Goal: Information Seeking & Learning: Learn about a topic

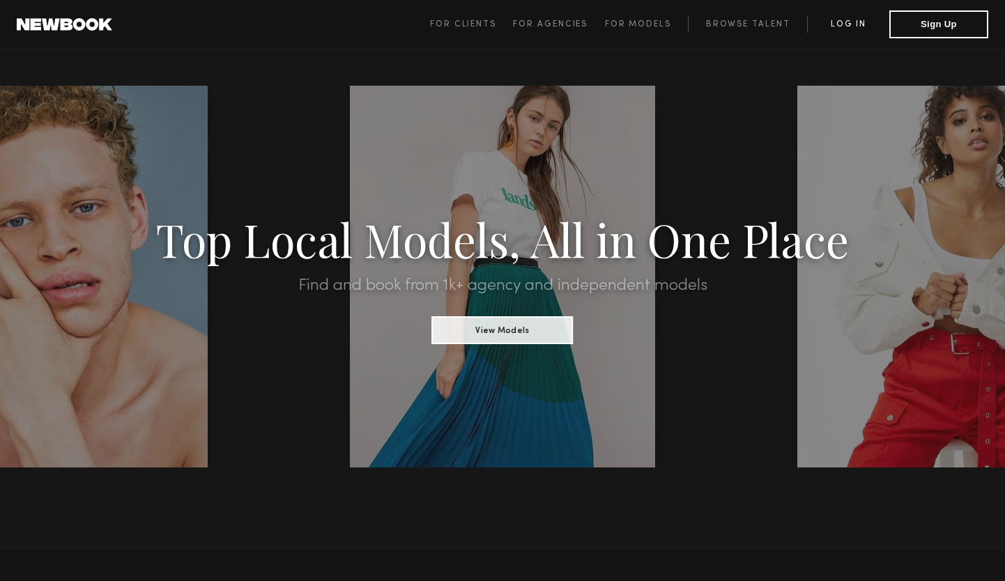
click at [852, 20] on link "Log in" at bounding box center [848, 24] width 82 height 17
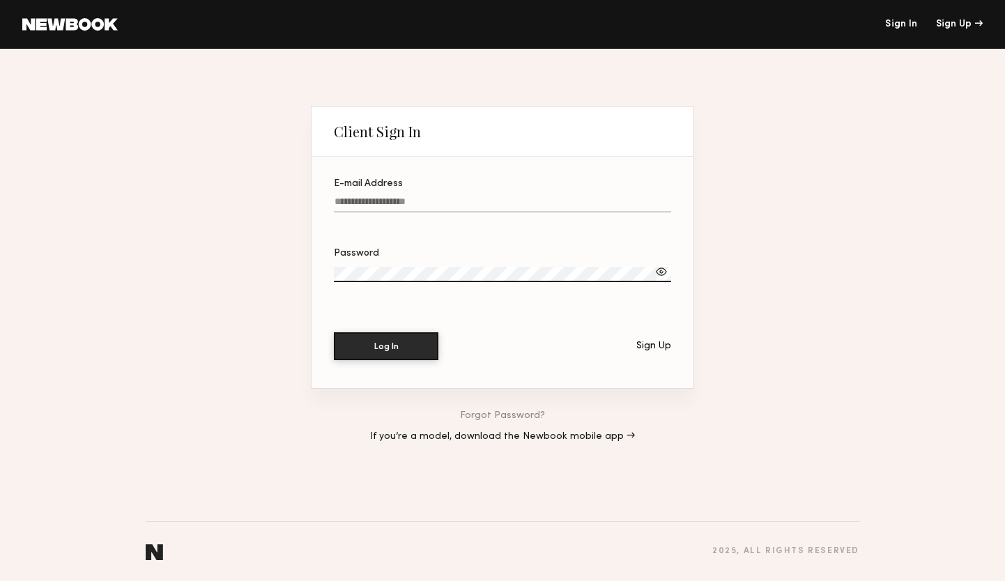
type input "**********"
click at [386, 346] on button "Log In" at bounding box center [386, 346] width 105 height 28
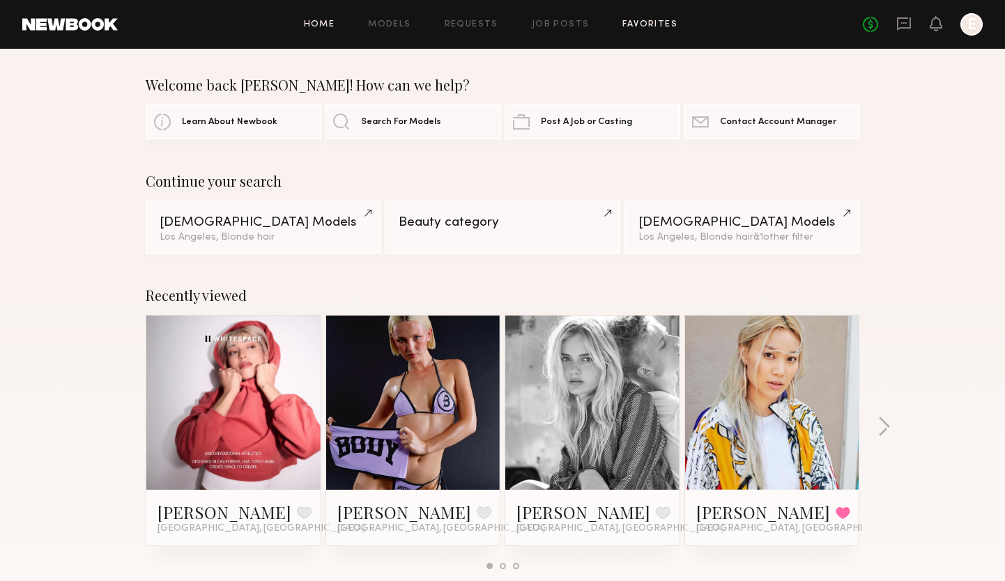
click at [657, 24] on link "Favorites" at bounding box center [649, 24] width 55 height 9
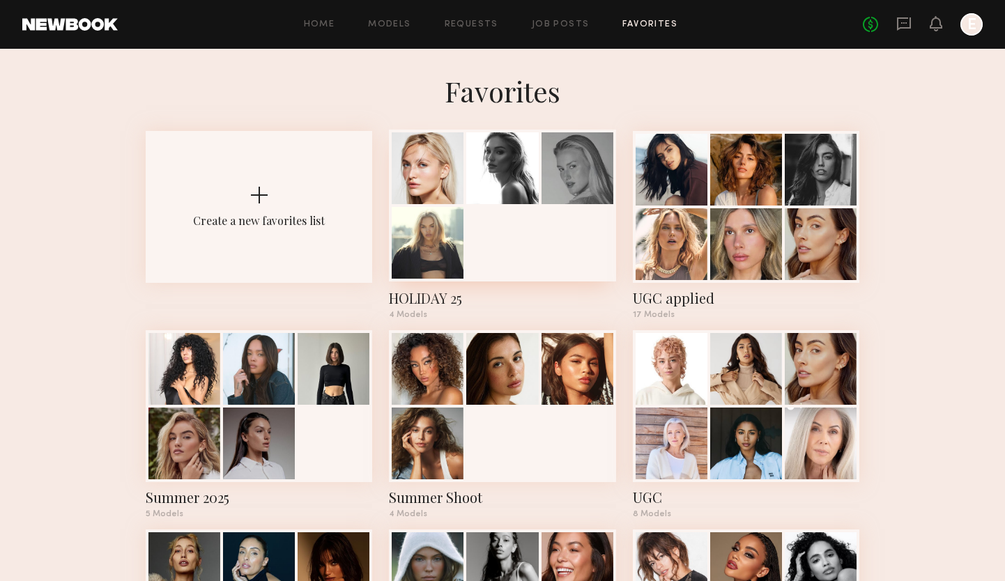
click at [444, 296] on div "HOLIDAY 25" at bounding box center [502, 299] width 226 height 20
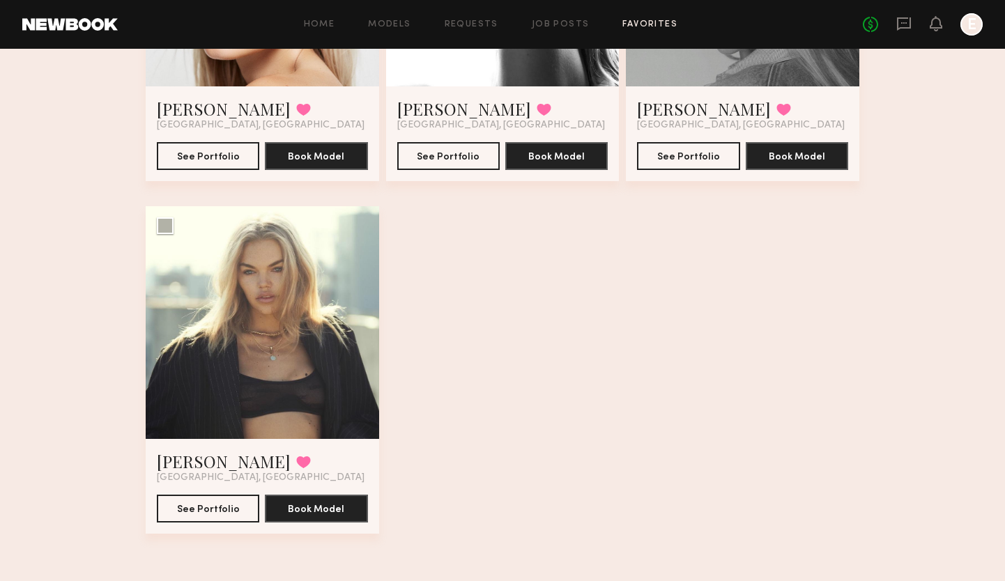
scroll to position [309, 0]
click at [335, 307] on div at bounding box center [262, 322] width 233 height 233
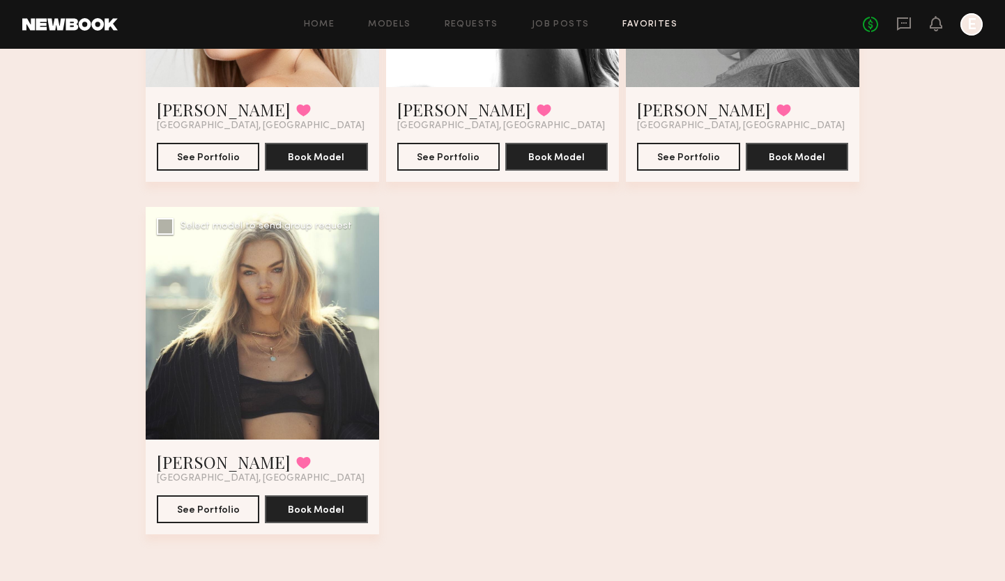
scroll to position [309, 0]
click at [201, 462] on link "[PERSON_NAME]" at bounding box center [224, 462] width 134 height 22
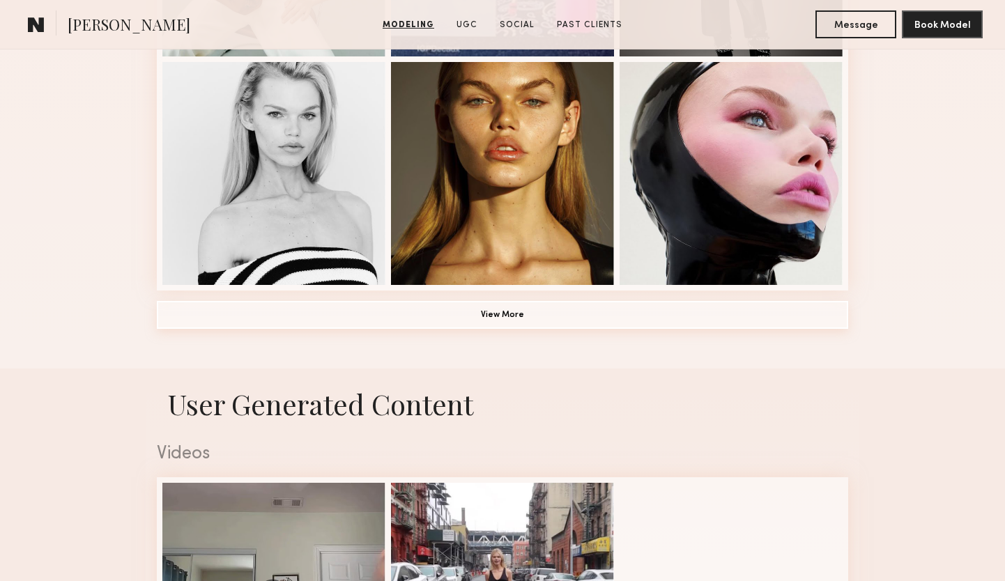
scroll to position [1039, 0]
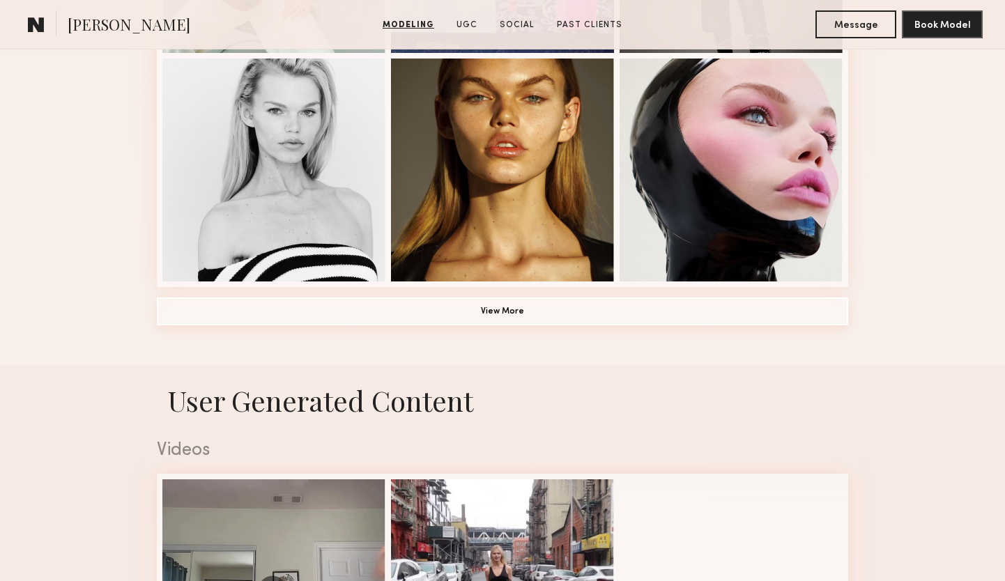
click at [516, 311] on button "View More" at bounding box center [502, 312] width 691 height 28
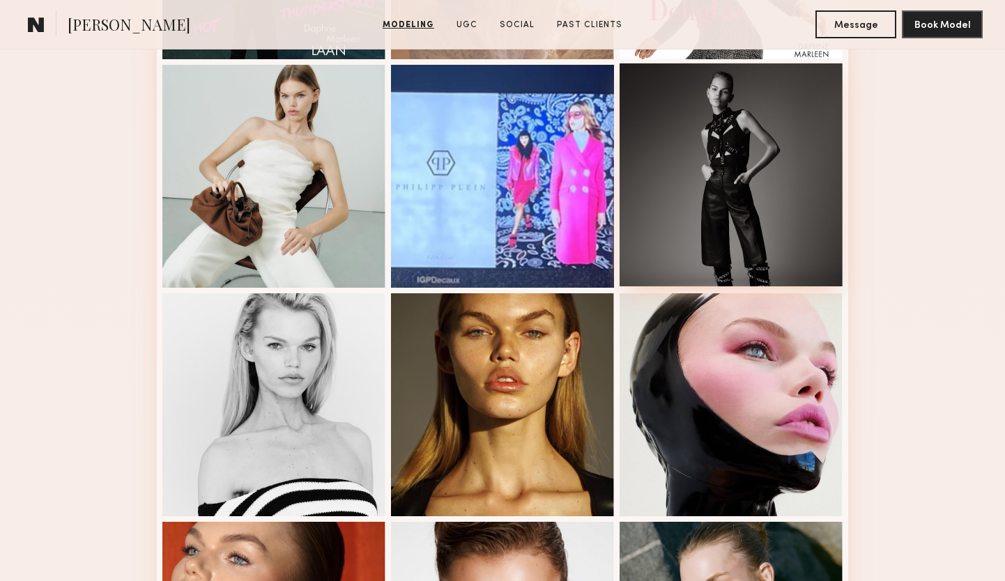
scroll to position [805, 0]
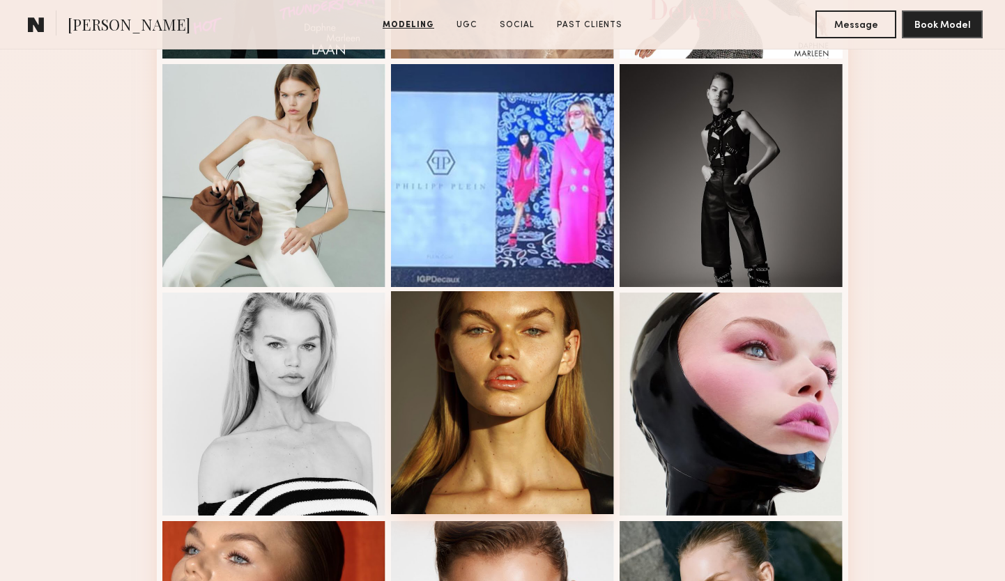
click at [553, 339] on div at bounding box center [502, 402] width 223 height 223
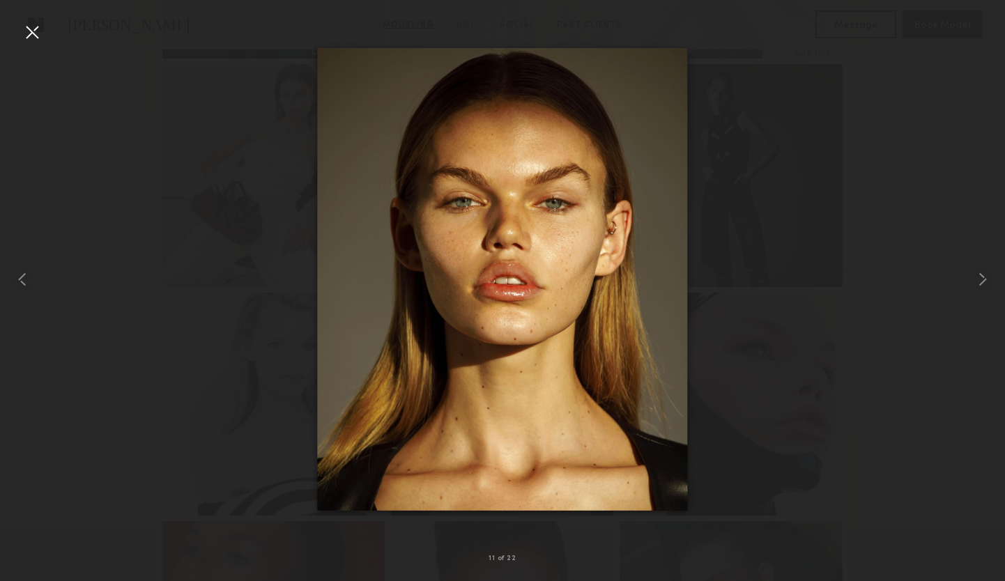
click at [30, 33] on div at bounding box center [32, 32] width 22 height 22
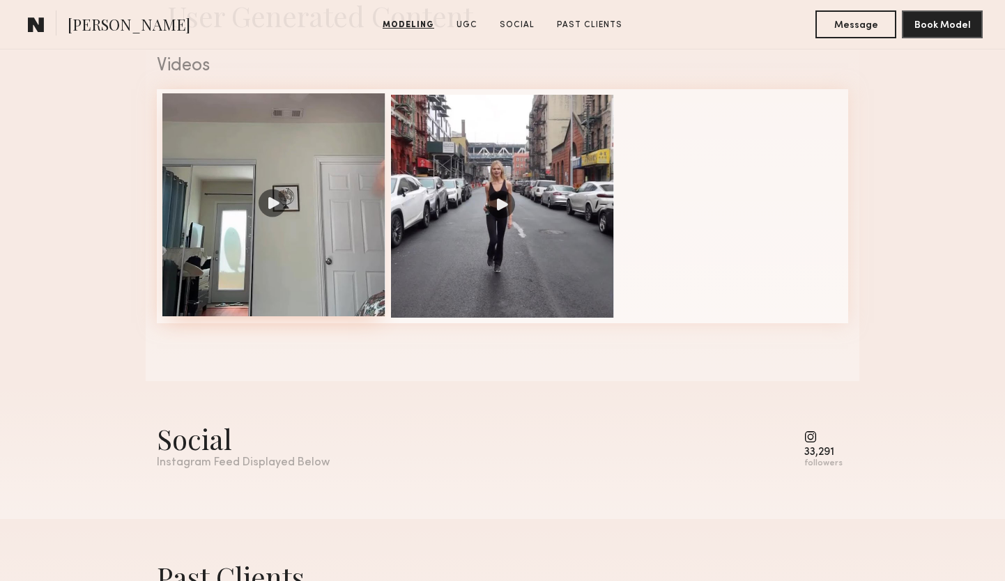
scroll to position [2303, 0]
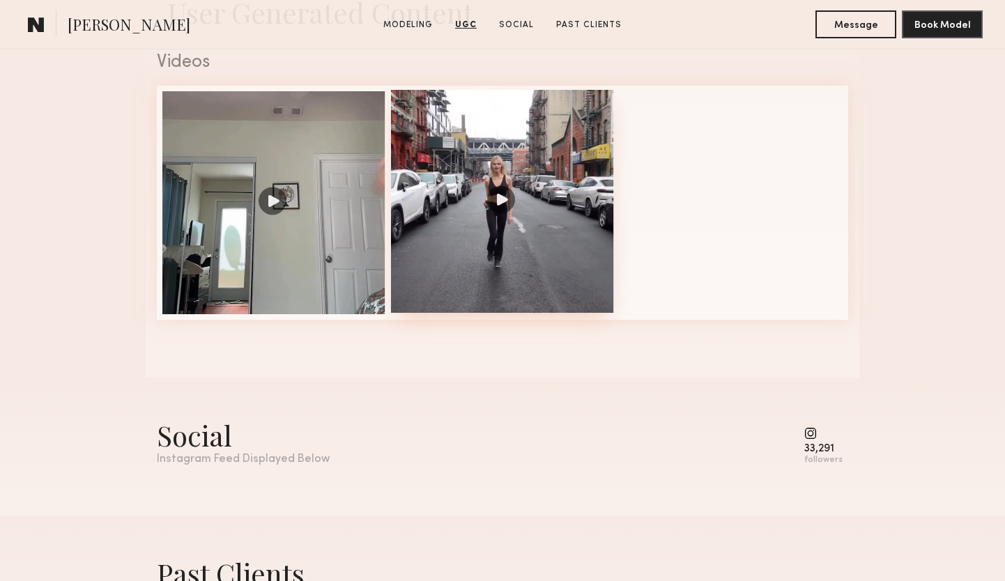
click at [552, 174] on div at bounding box center [502, 201] width 223 height 223
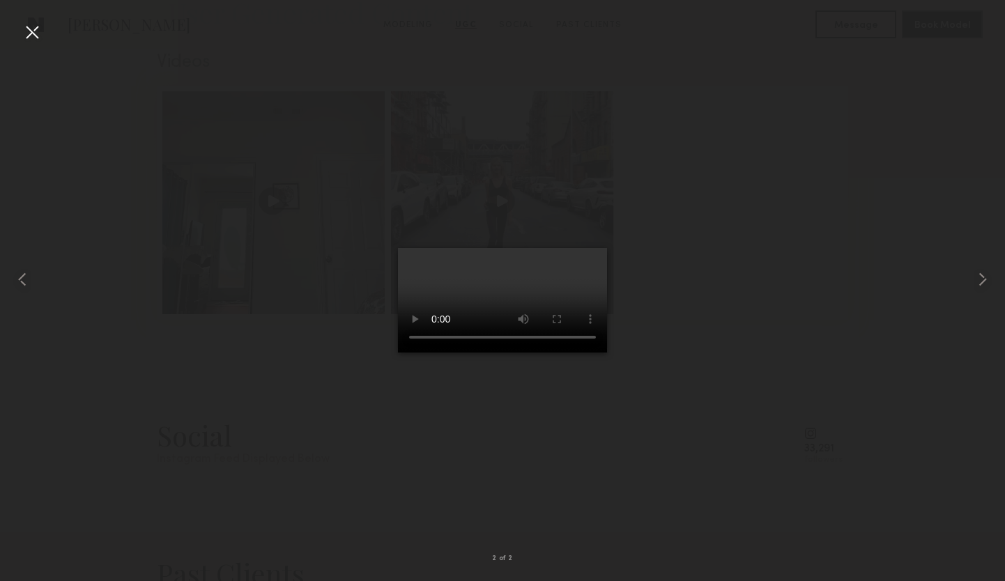
click at [33, 33] on div at bounding box center [32, 32] width 22 height 22
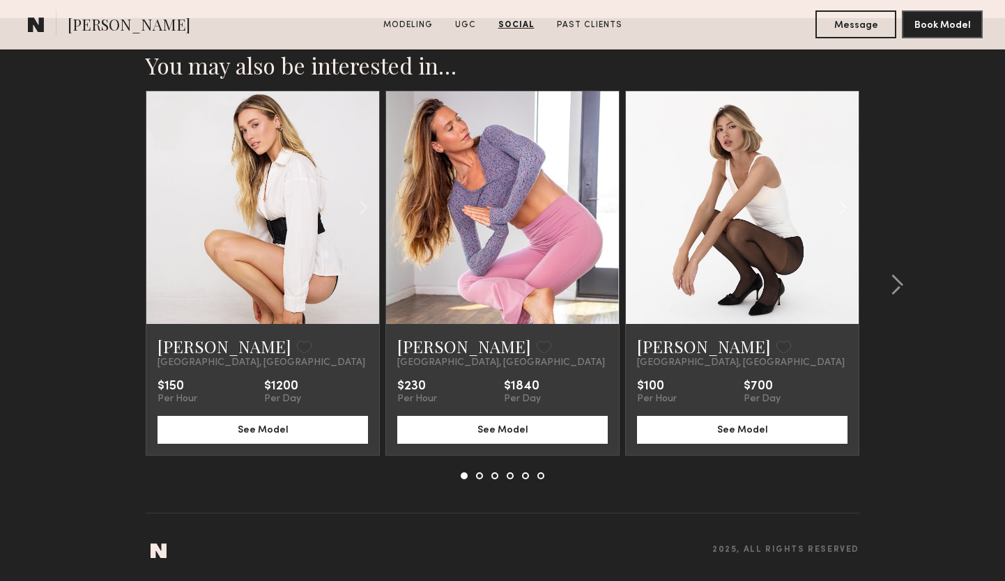
scroll to position [2970, 0]
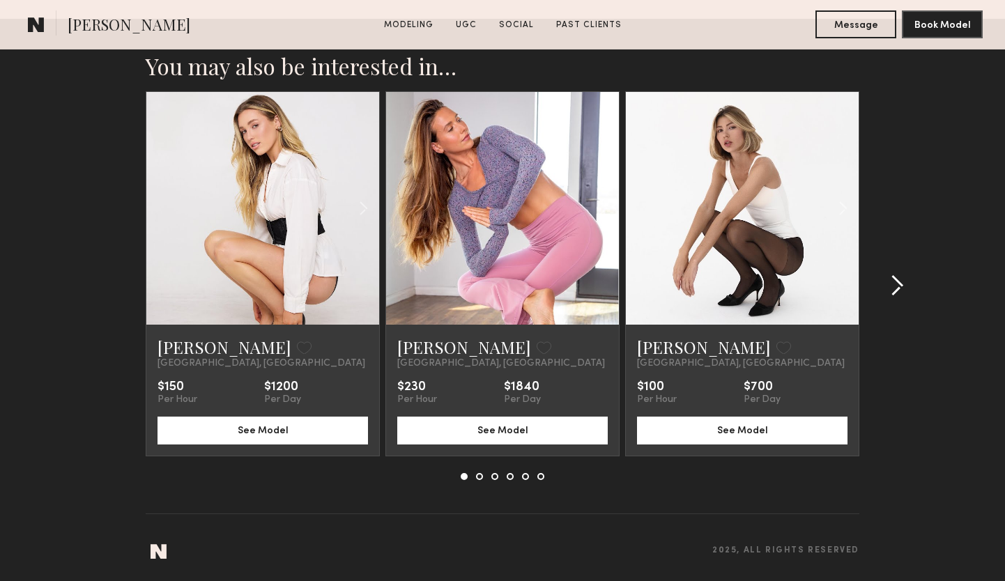
click at [886, 282] on button at bounding box center [893, 286] width 22 height 22
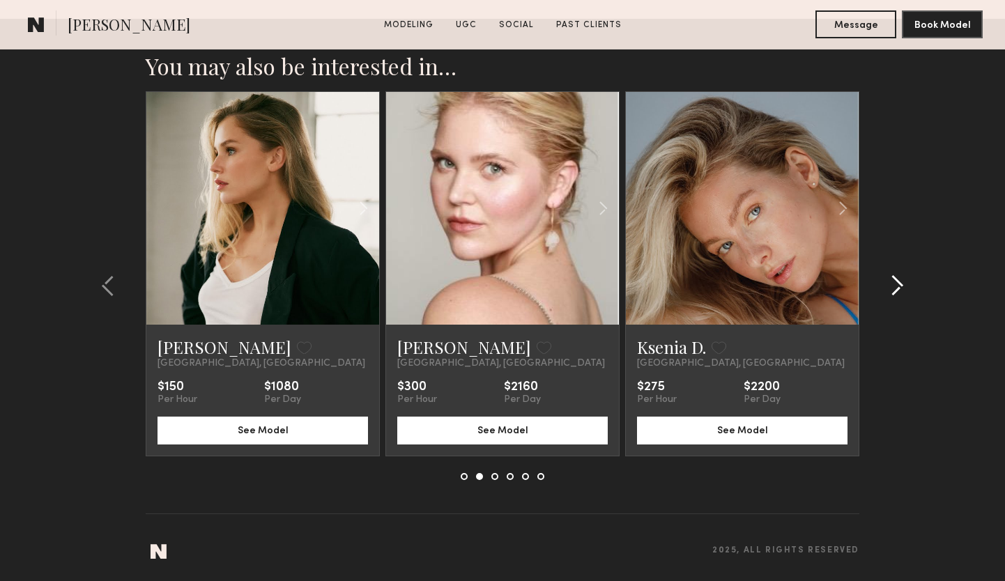
click at [894, 281] on common-icon at bounding box center [897, 286] width 14 height 22
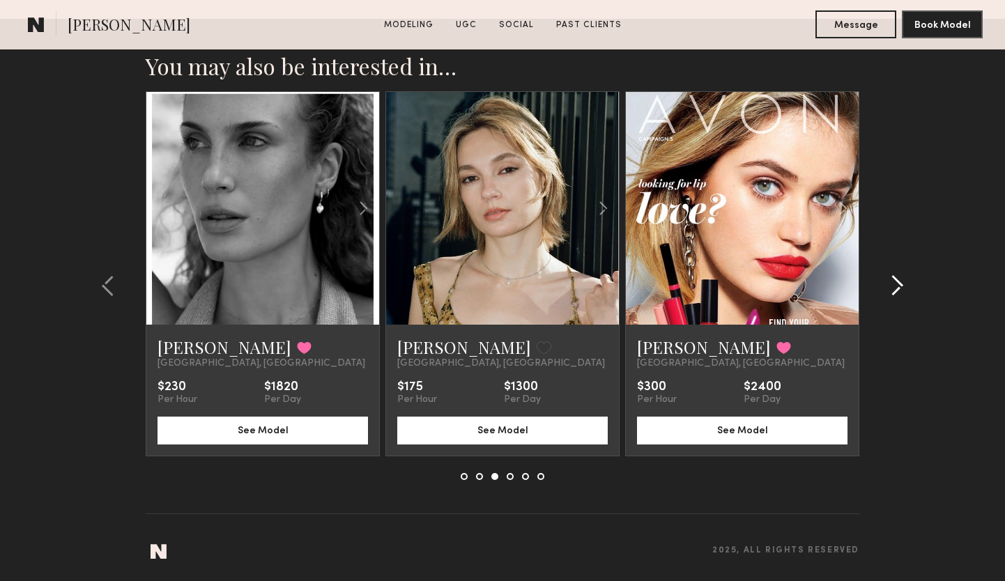
click at [894, 281] on common-icon at bounding box center [897, 286] width 14 height 22
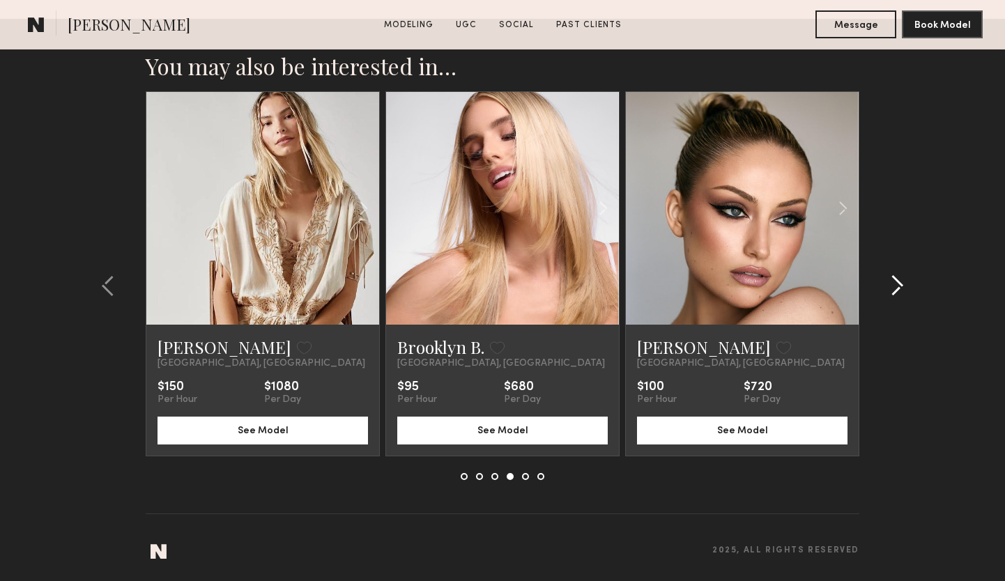
click at [894, 281] on common-icon at bounding box center [897, 286] width 14 height 22
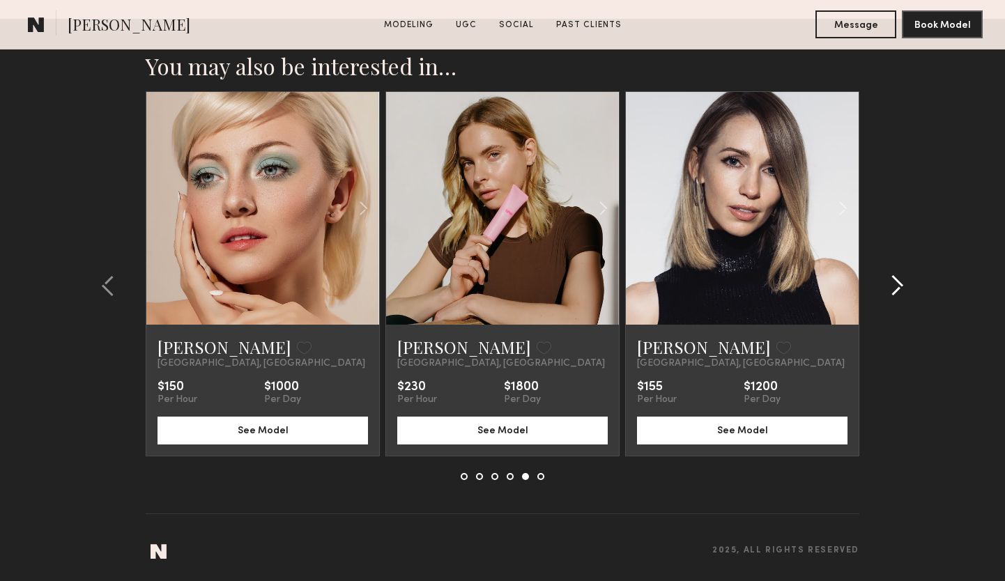
click at [894, 281] on common-icon at bounding box center [897, 286] width 14 height 22
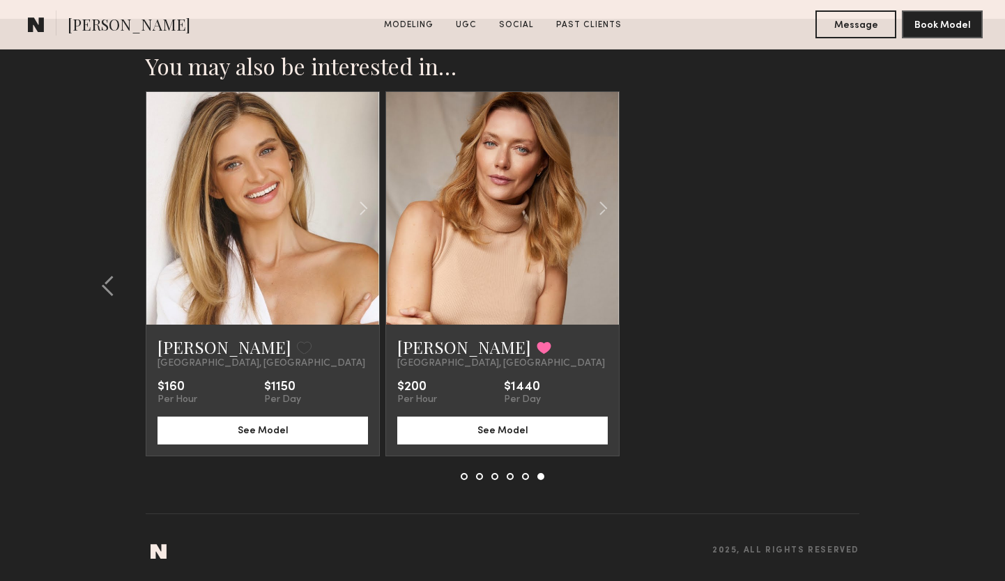
click at [894, 281] on section "You may also be interested in… Hailey M. Favorite Los Angeles, CA $150 Per Hour…" at bounding box center [502, 301] width 1005 height 564
click at [107, 282] on common-icon at bounding box center [108, 286] width 14 height 22
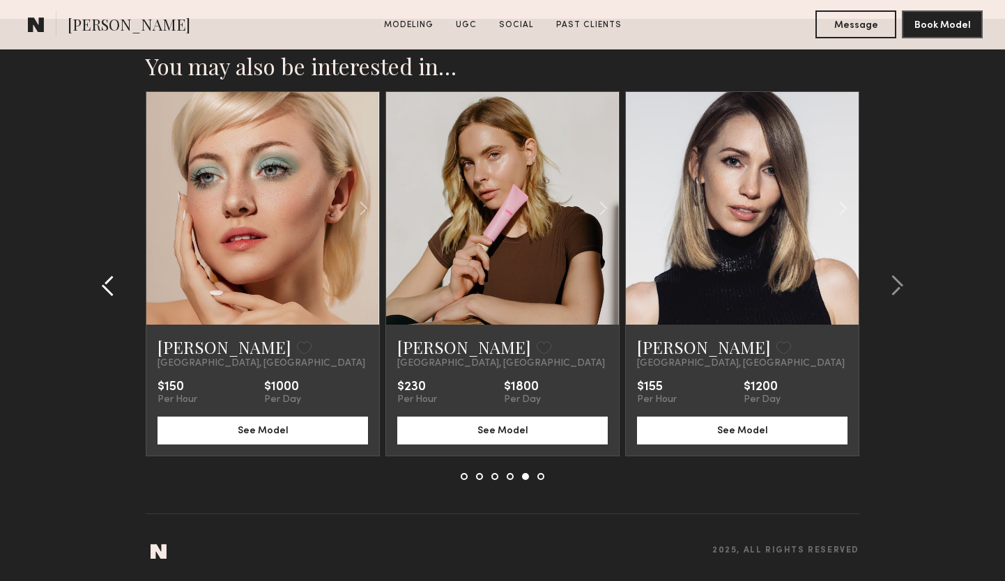
click at [107, 282] on common-icon at bounding box center [108, 286] width 14 height 22
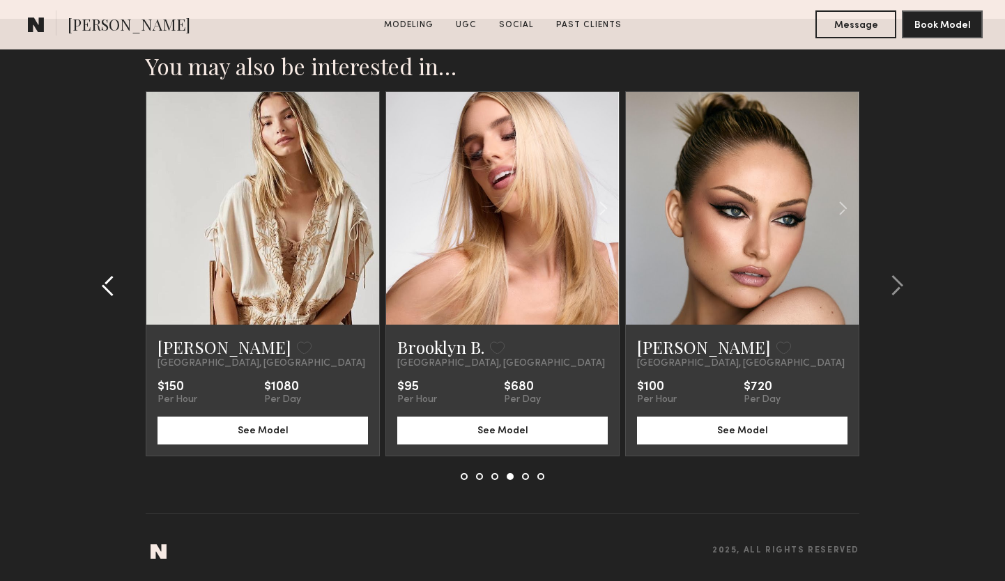
click at [107, 282] on common-icon at bounding box center [108, 286] width 14 height 22
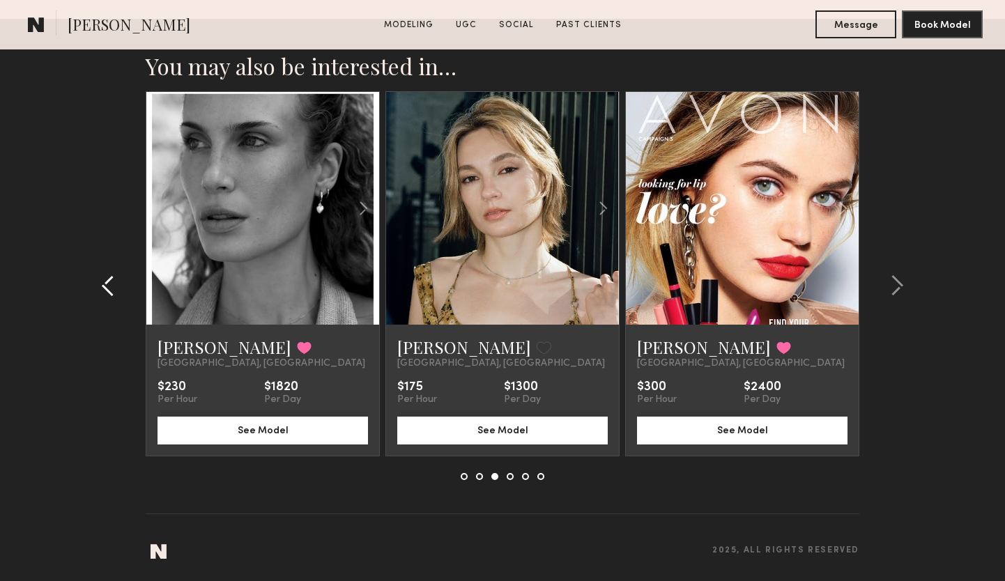
click at [107, 282] on common-icon at bounding box center [108, 286] width 14 height 22
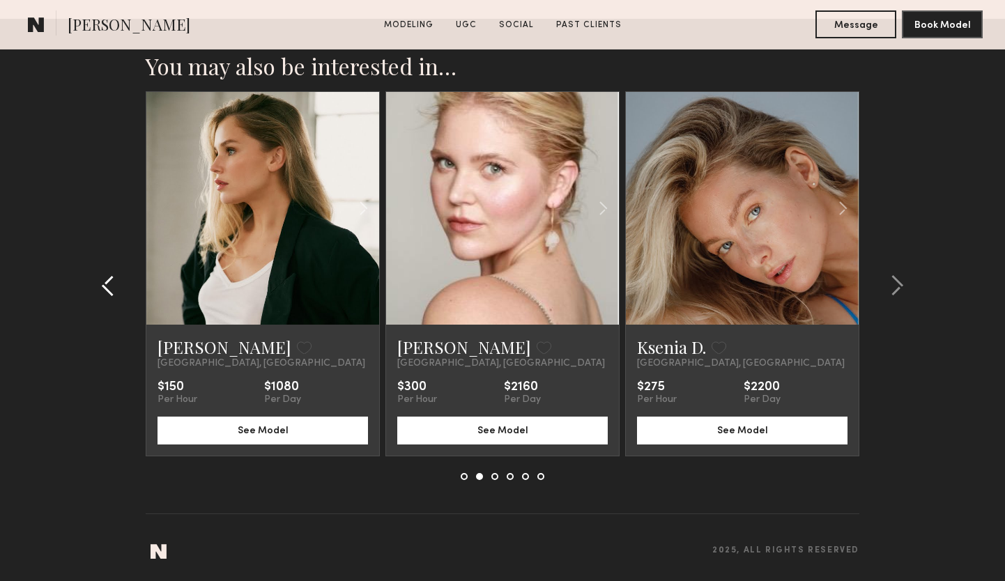
click at [107, 282] on common-icon at bounding box center [108, 286] width 14 height 22
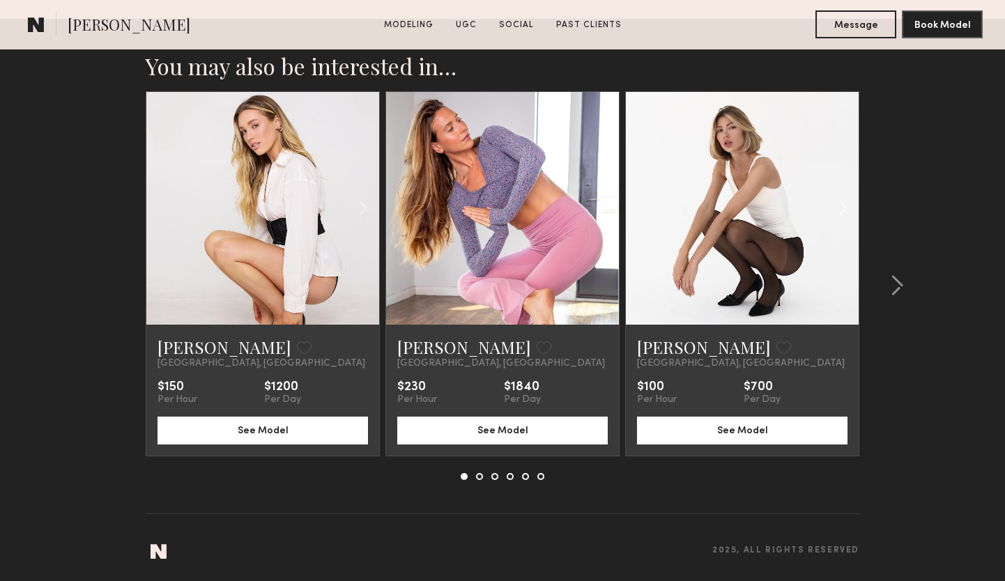
click at [771, 272] on link at bounding box center [741, 208] width 79 height 233
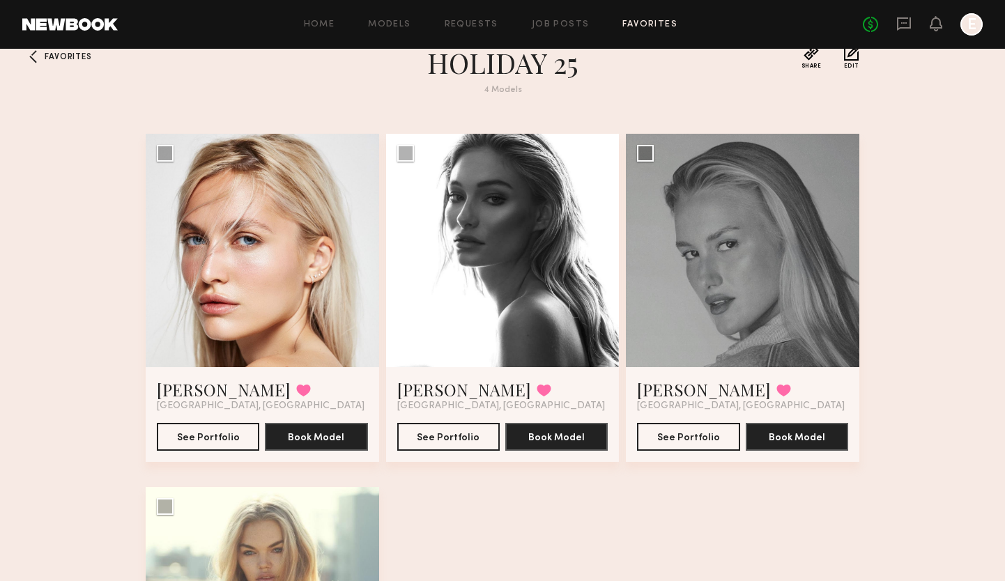
scroll to position [28, 0]
